Goal: Check status

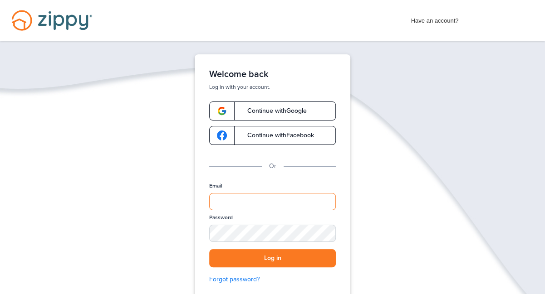
click at [221, 201] on input "Email" at bounding box center [272, 201] width 127 height 17
type input "**********"
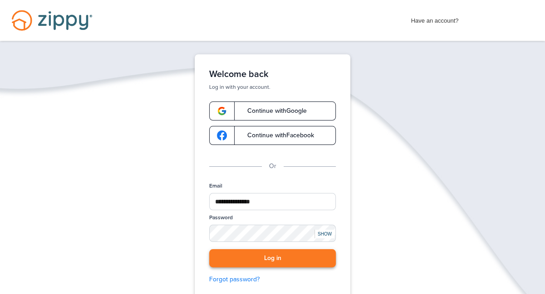
click at [271, 262] on button "Log in" at bounding box center [272, 259] width 127 height 19
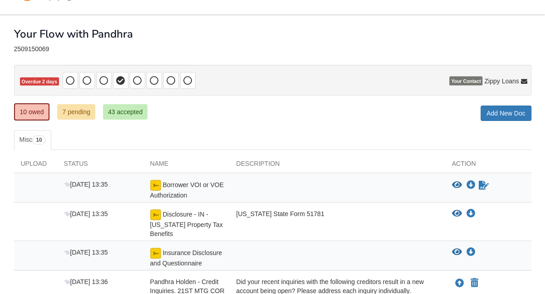
scroll to position [41, 0]
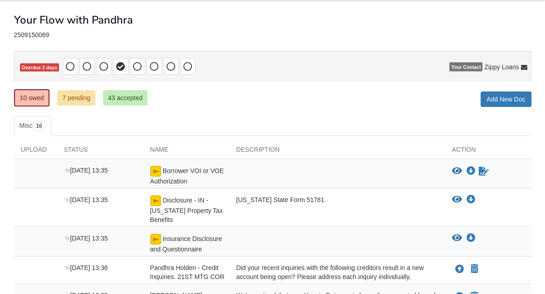
click at [456, 170] on icon "View Borrower VOI or VOE Authorization" at bounding box center [457, 171] width 10 height 9
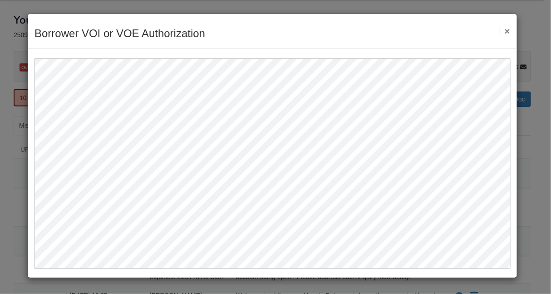
click at [507, 30] on button "×" at bounding box center [505, 31] width 10 height 10
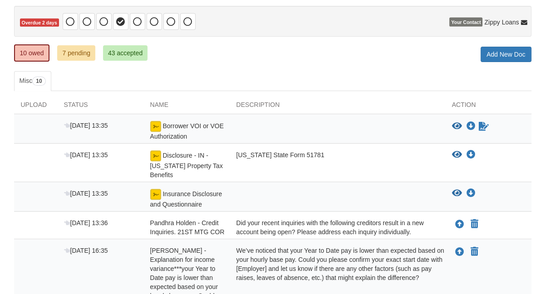
scroll to position [0, 0]
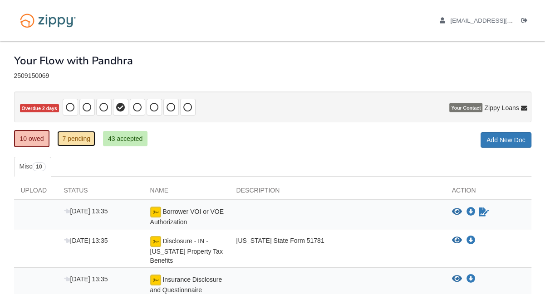
click at [78, 137] on link "7 pending" at bounding box center [76, 138] width 38 height 15
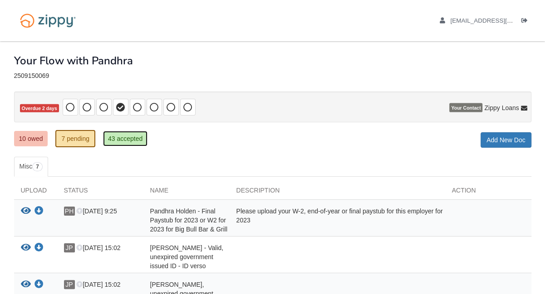
click at [121, 138] on link "43 accepted" at bounding box center [125, 138] width 44 height 15
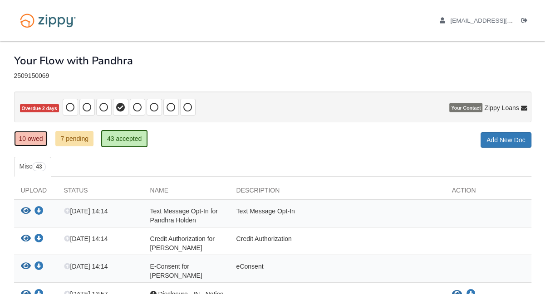
click at [33, 137] on link "10 owed" at bounding box center [31, 138] width 34 height 15
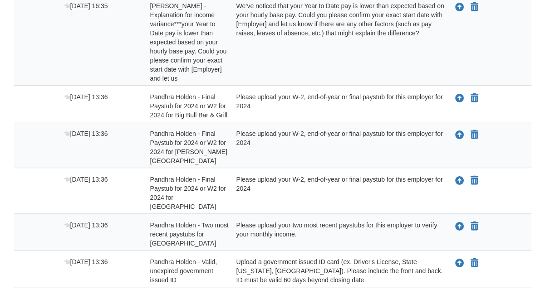
scroll to position [324, 0]
